Goal: Communication & Community: Answer question/provide support

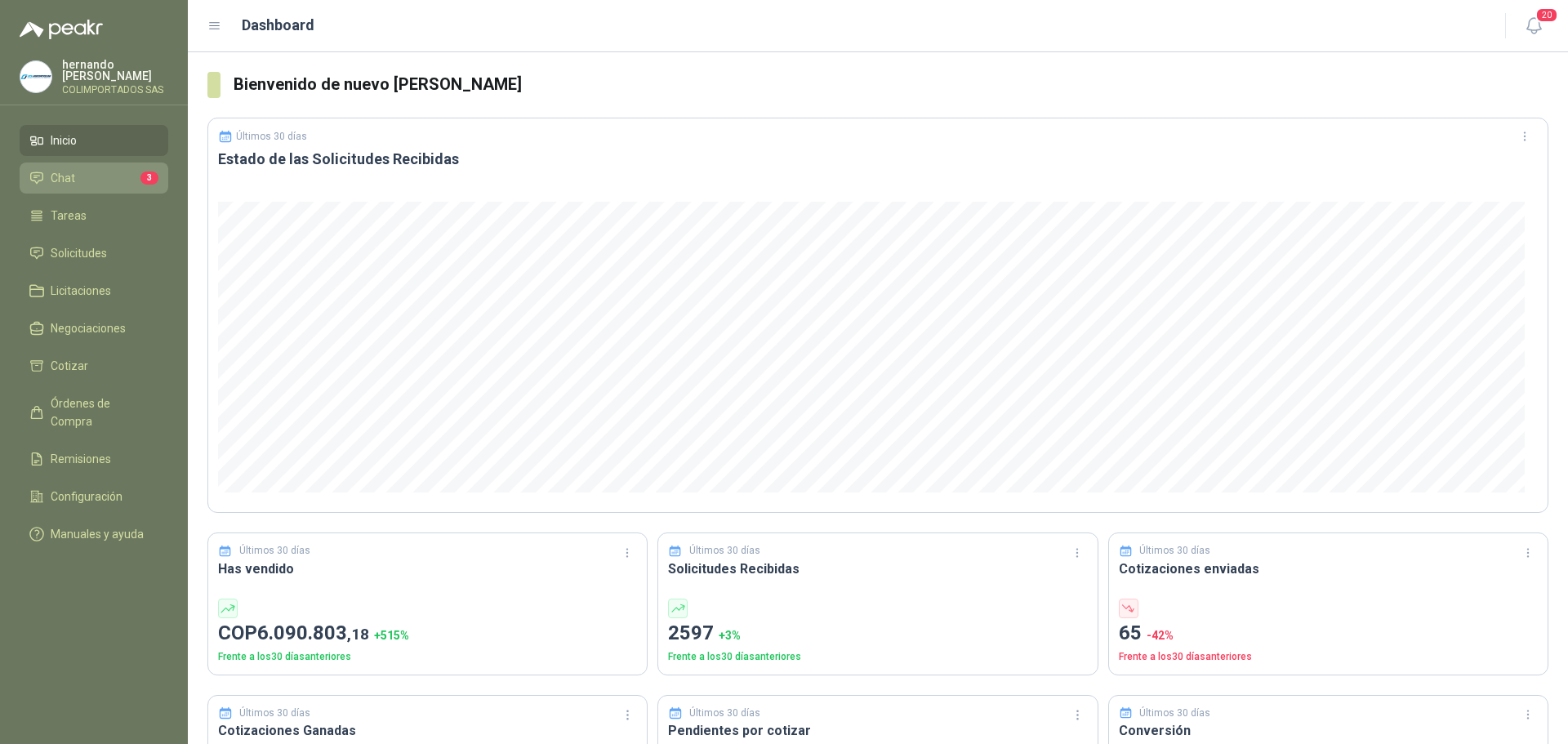
click at [98, 177] on li "Chat 3" at bounding box center [94, 178] width 129 height 18
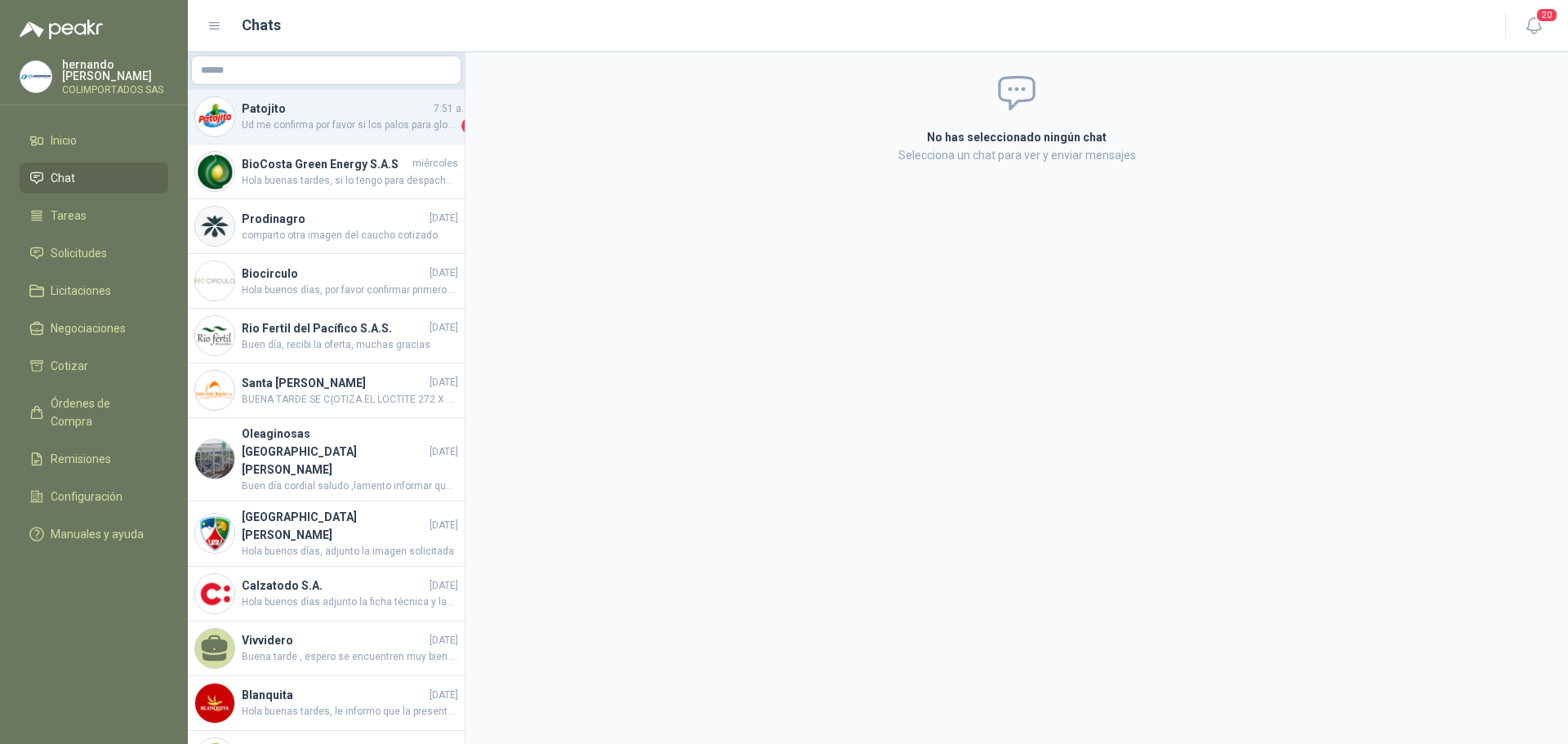
click at [355, 124] on span "Ud me confirma por favor si los palos para globo que me esta cotizando correspo…" at bounding box center [349, 125] width 217 height 16
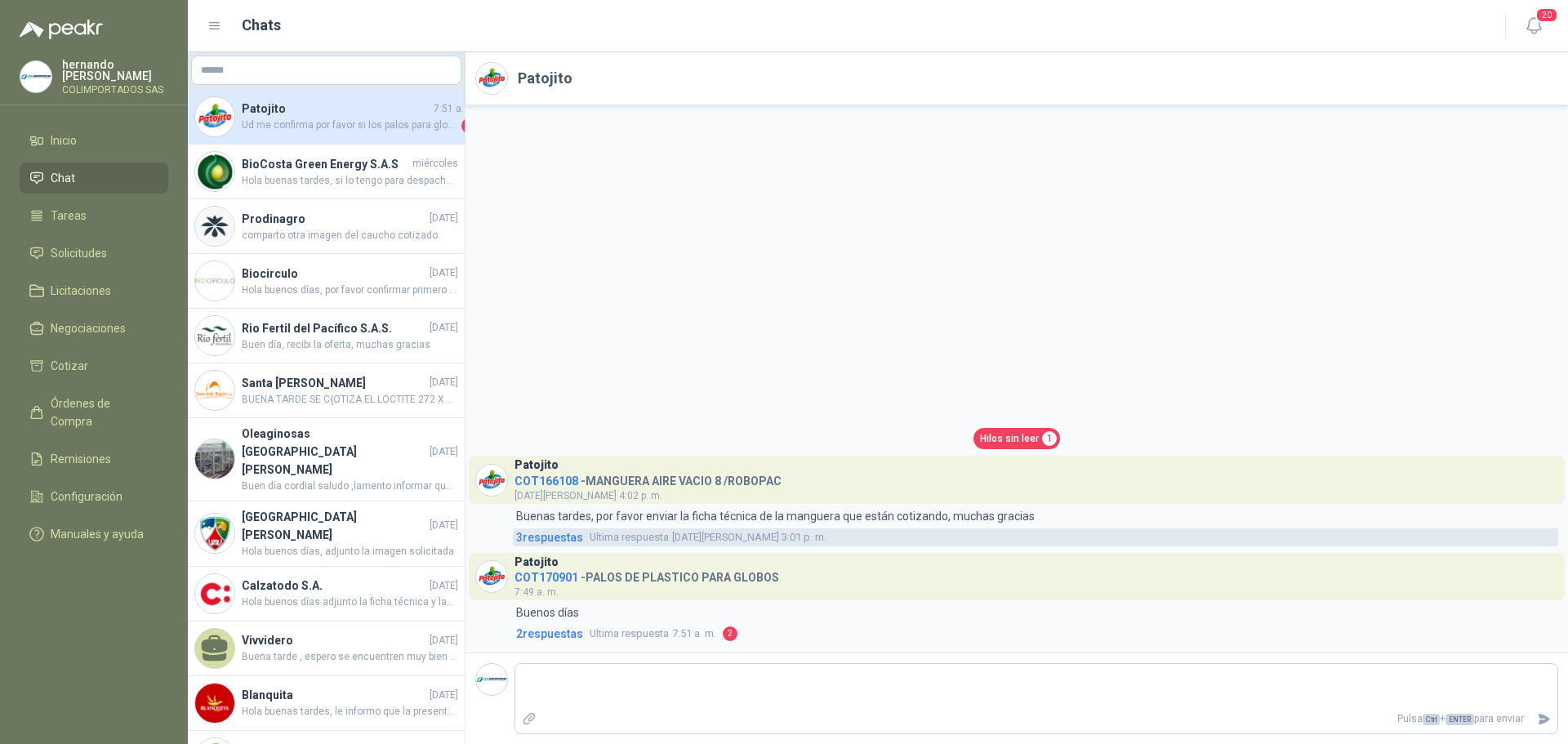
click at [546, 532] on span "3 respuesta s" at bounding box center [549, 537] width 67 height 18
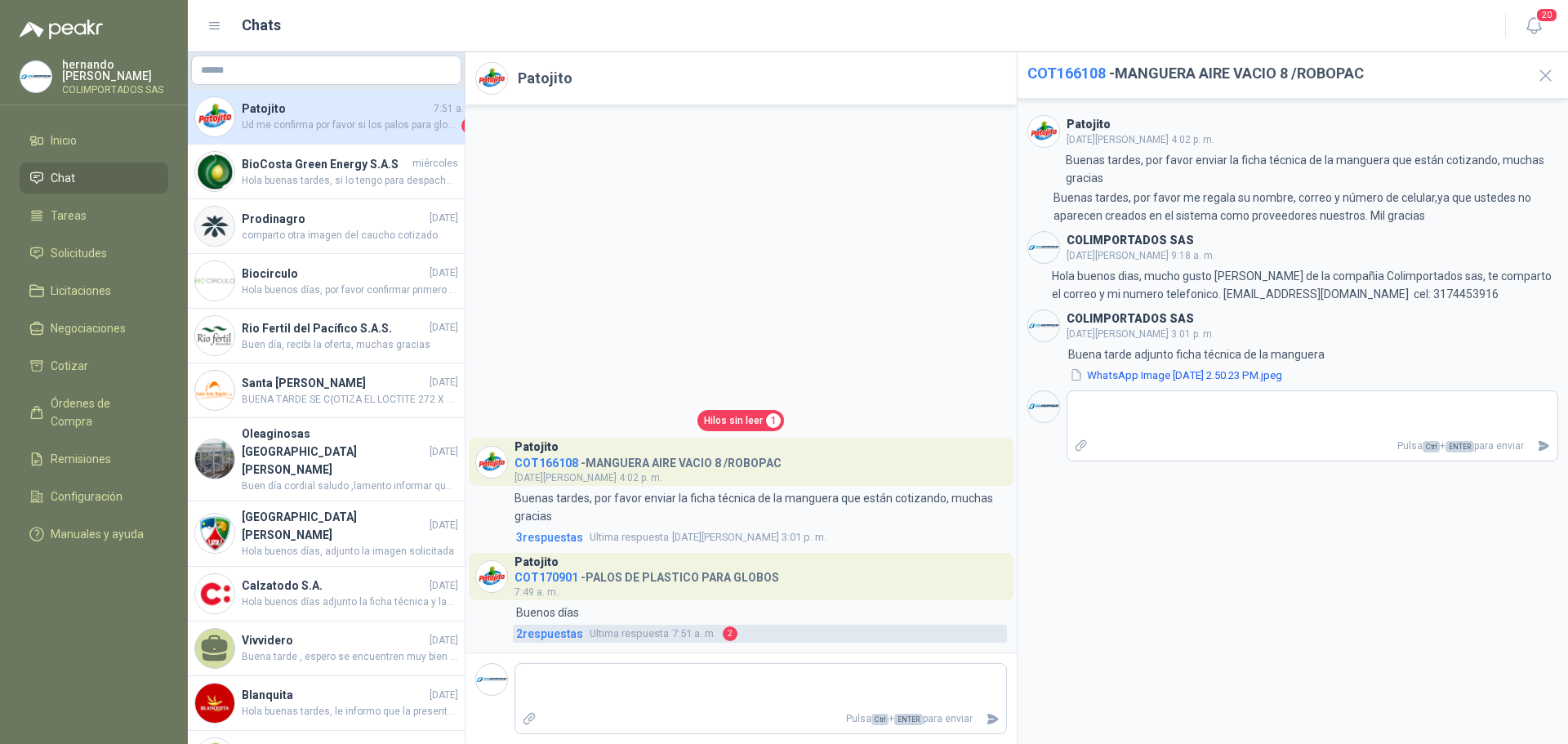
click at [547, 634] on span "2 respuesta s" at bounding box center [549, 633] width 67 height 18
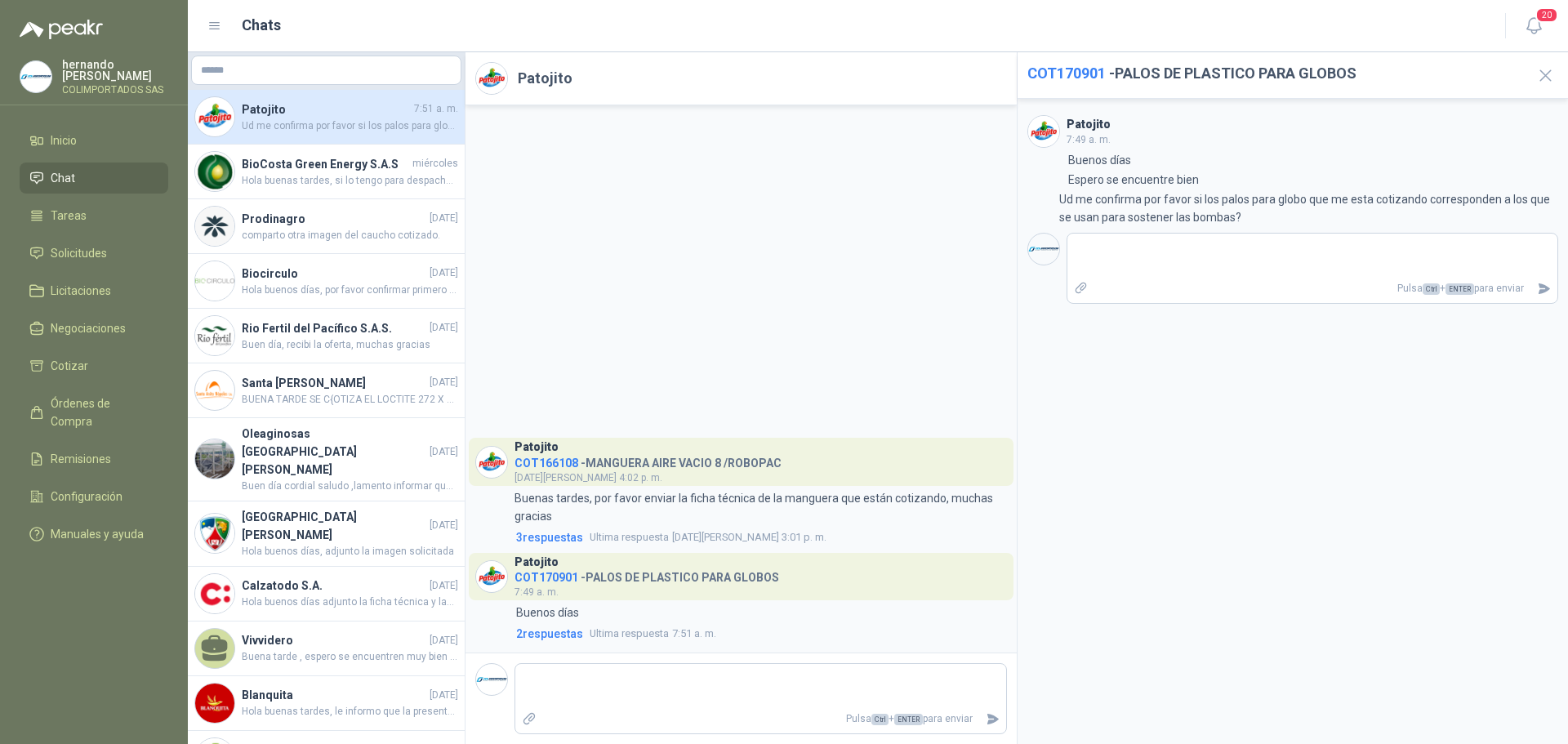
click at [1061, 73] on span "COT170901" at bounding box center [1067, 73] width 78 height 17
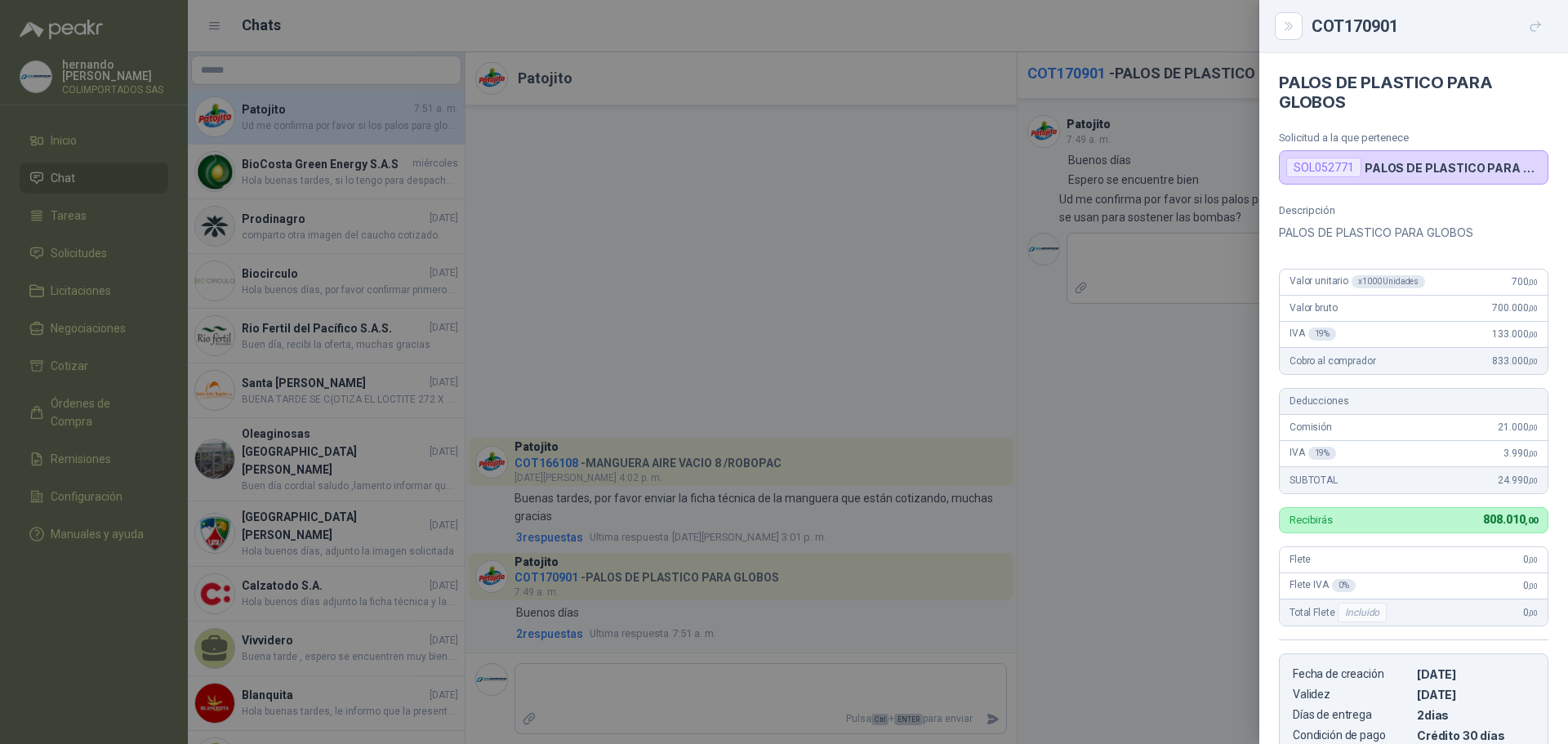
scroll to position [12, 0]
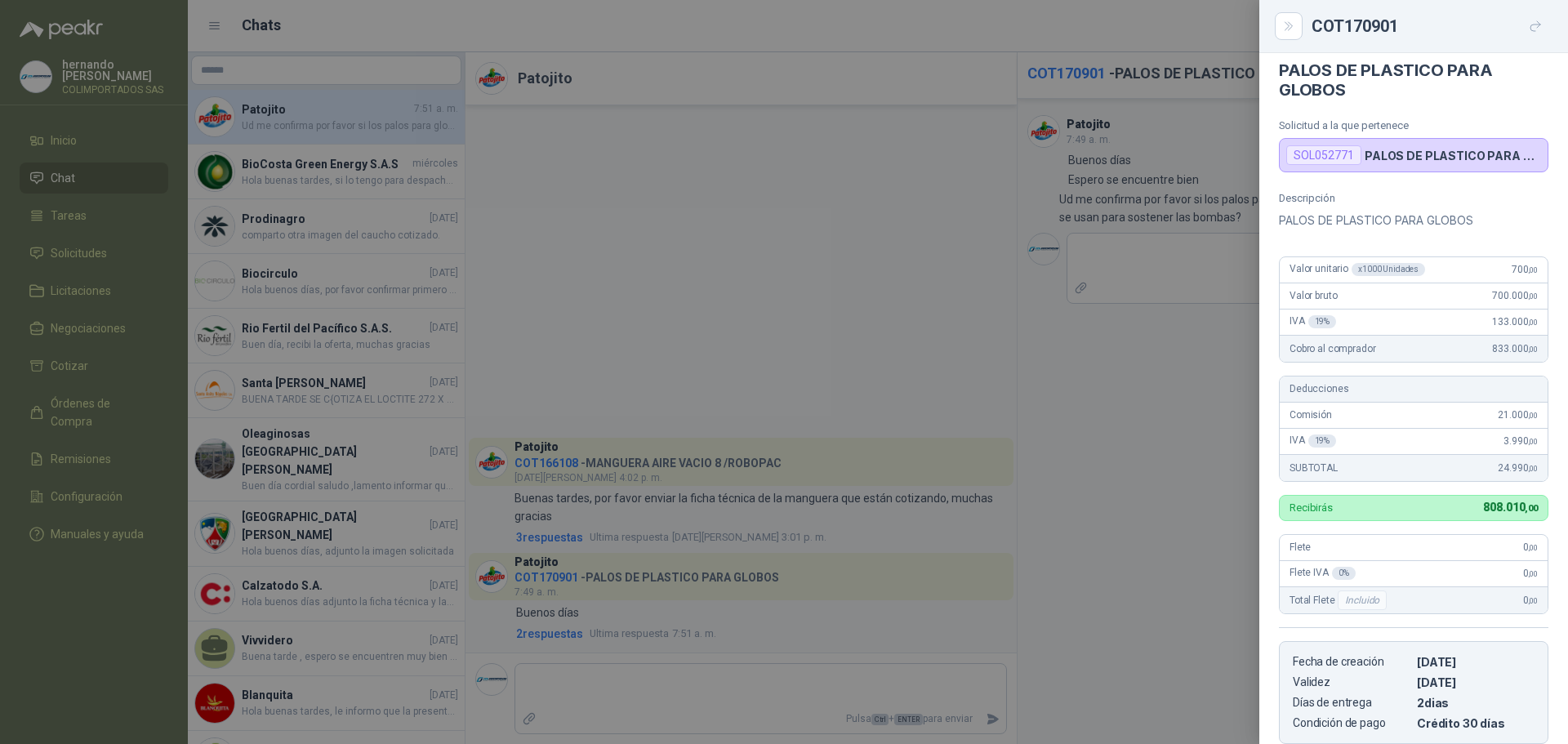
click at [753, 321] on div at bounding box center [784, 372] width 1568 height 744
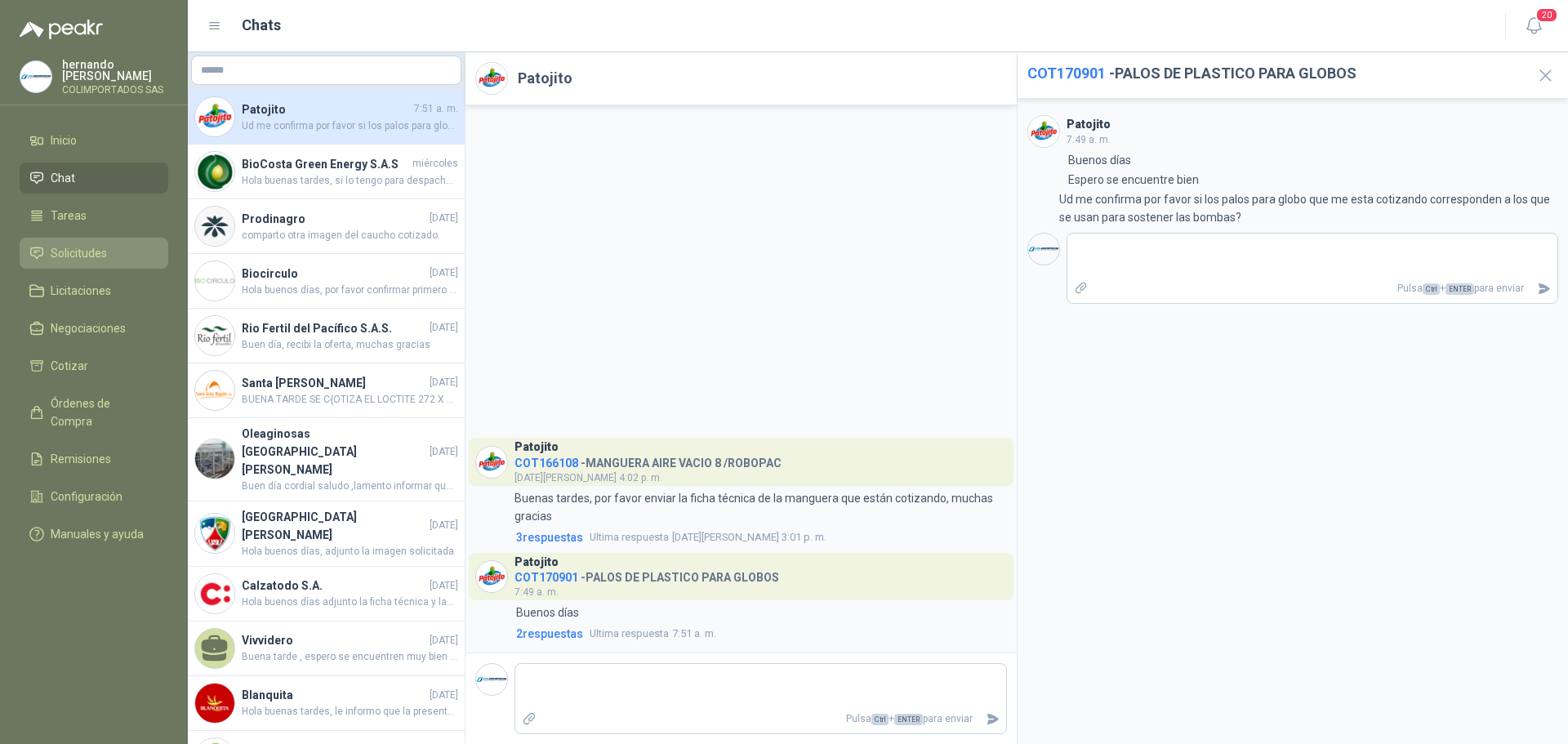
click at [90, 251] on span "Solicitudes" at bounding box center [79, 253] width 56 height 18
